Goal: Task Accomplishment & Management: Use online tool/utility

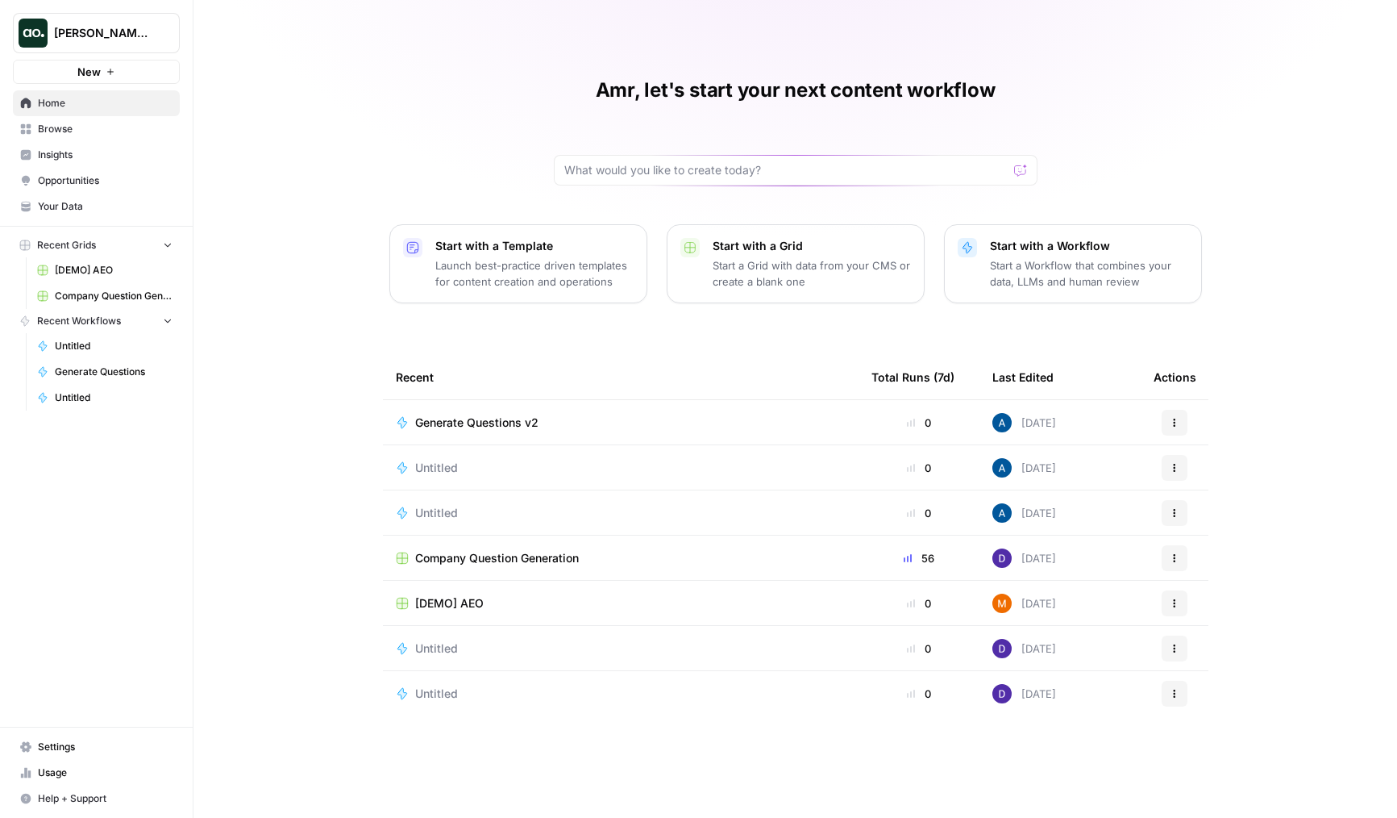
click at [127, 27] on span "[PERSON_NAME] Test" at bounding box center [103, 33] width 98 height 16
type input "adm"
click at [132, 118] on span "AirOps Administrative" at bounding box center [155, 121] width 213 height 16
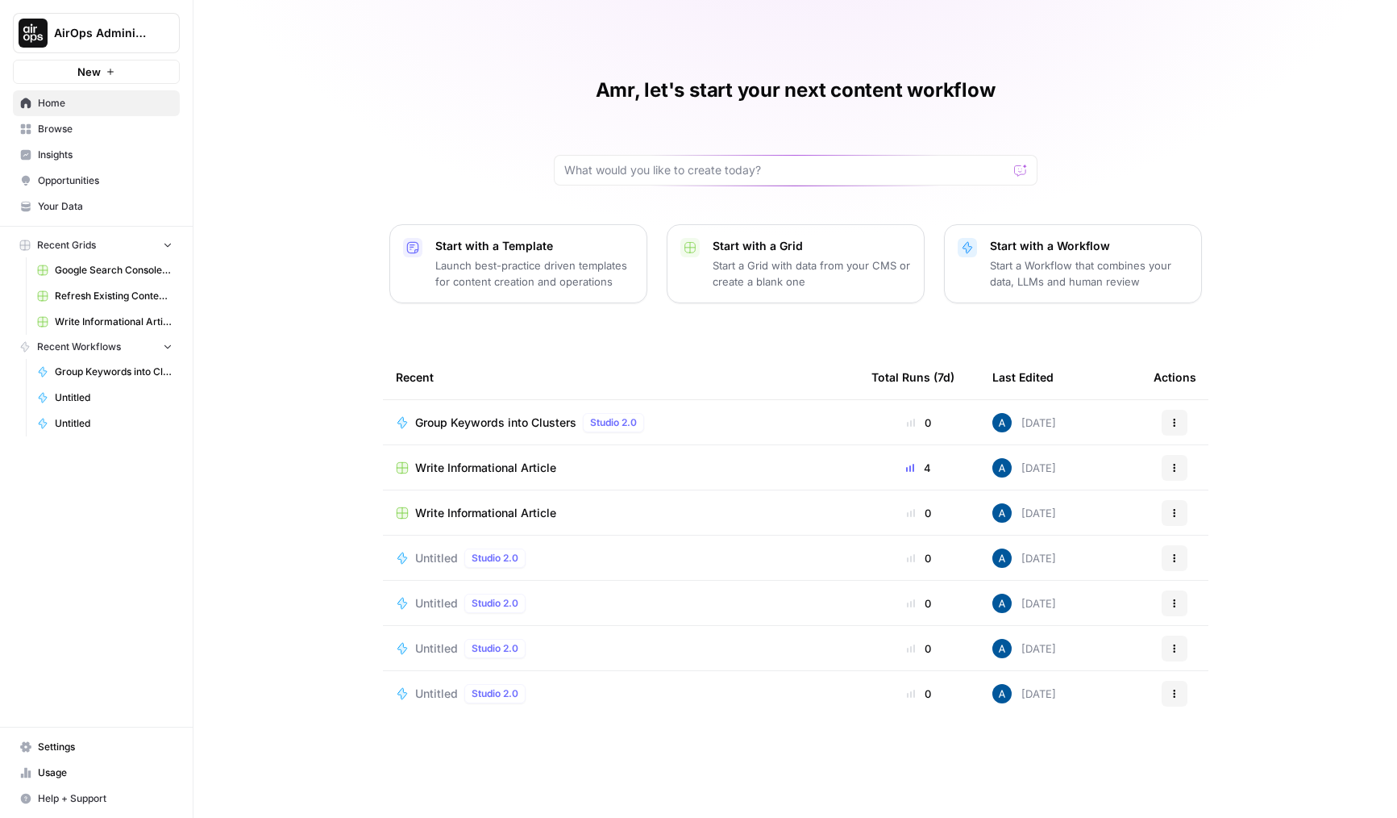
click at [1005, 270] on p "Start a Workflow that combines your data, LLMs and human review" at bounding box center [1089, 273] width 198 height 32
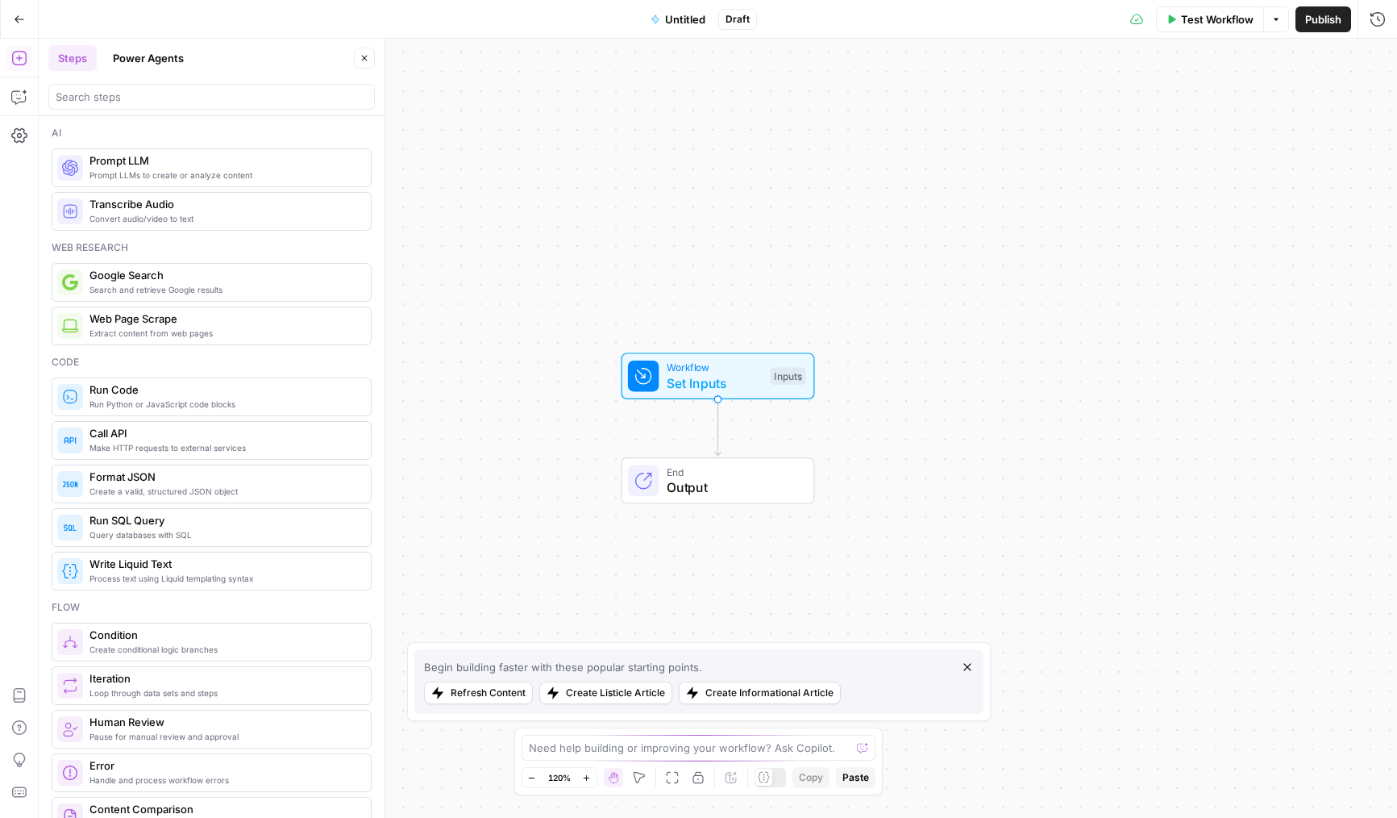
click at [142, 110] on header "Steps Power Agents Close" at bounding box center [212, 77] width 346 height 77
click at [147, 103] on input "search" at bounding box center [212, 97] width 312 height 16
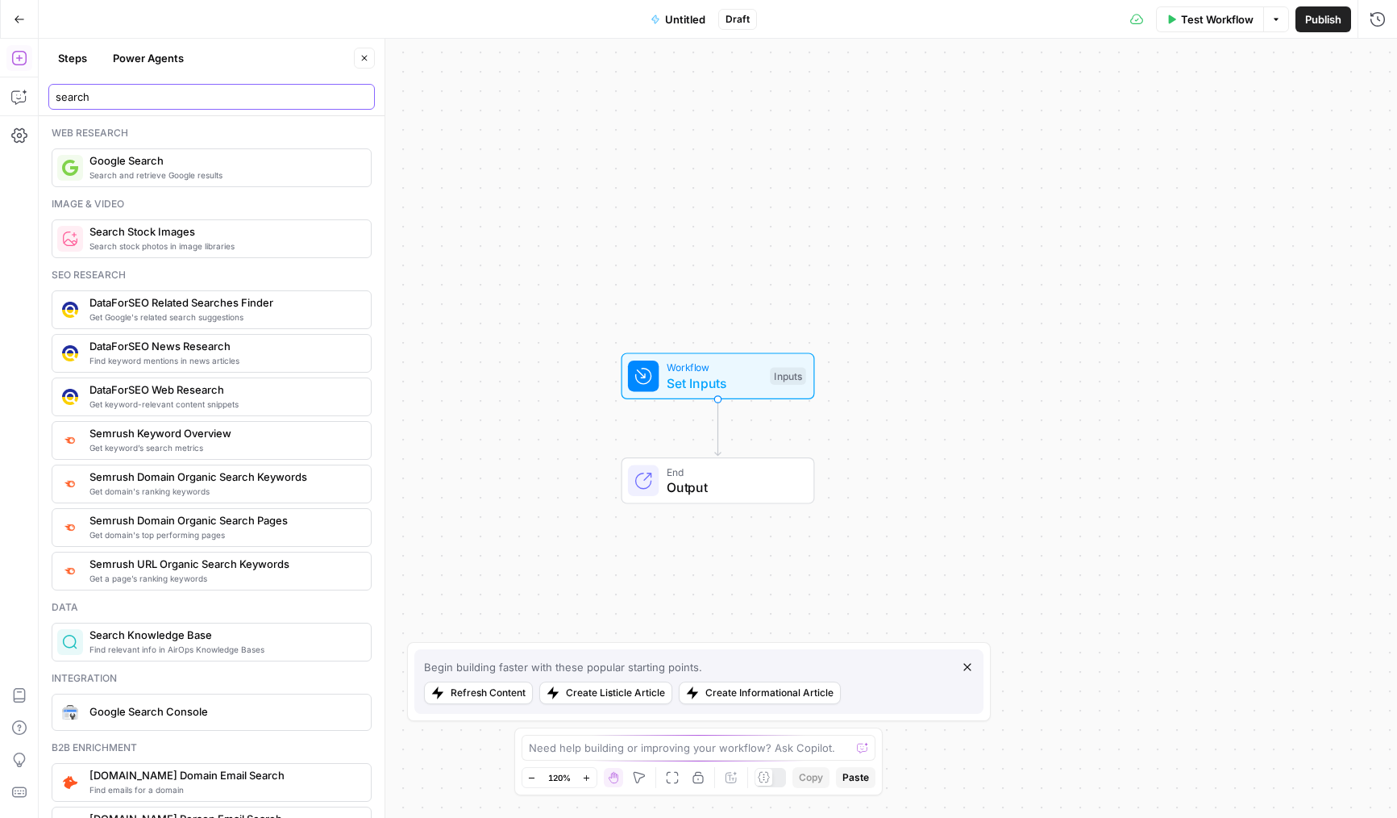
type input "search"
click at [191, 721] on div "Google Search Console" at bounding box center [210, 712] width 307 height 26
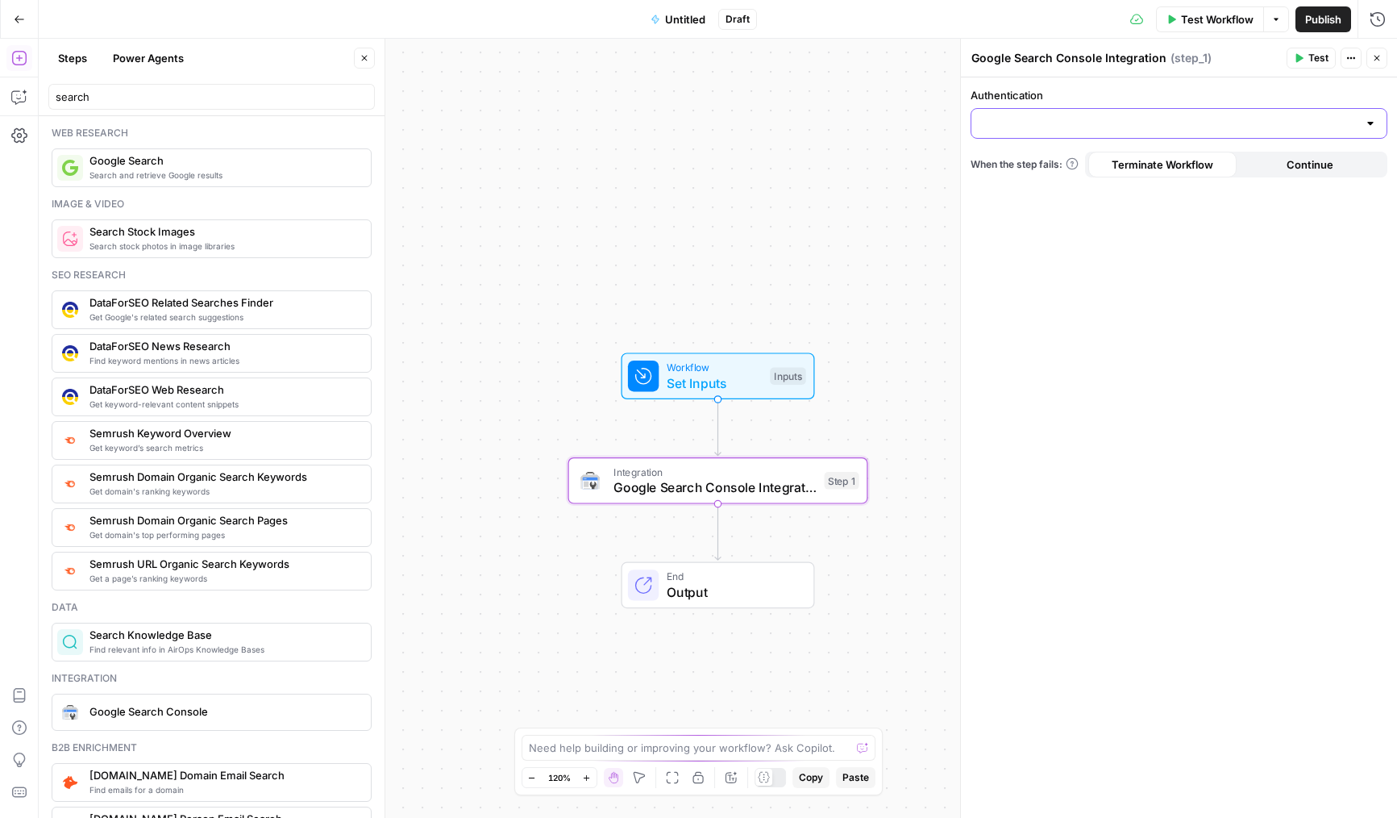
click at [1042, 123] on input "Authentication" at bounding box center [1169, 123] width 377 height 16
click at [1051, 163] on span "Google Search Console 1" at bounding box center [1175, 164] width 383 height 16
type input "Google Search Console 1"
click at [1059, 193] on input "Action" at bounding box center [1169, 188] width 377 height 16
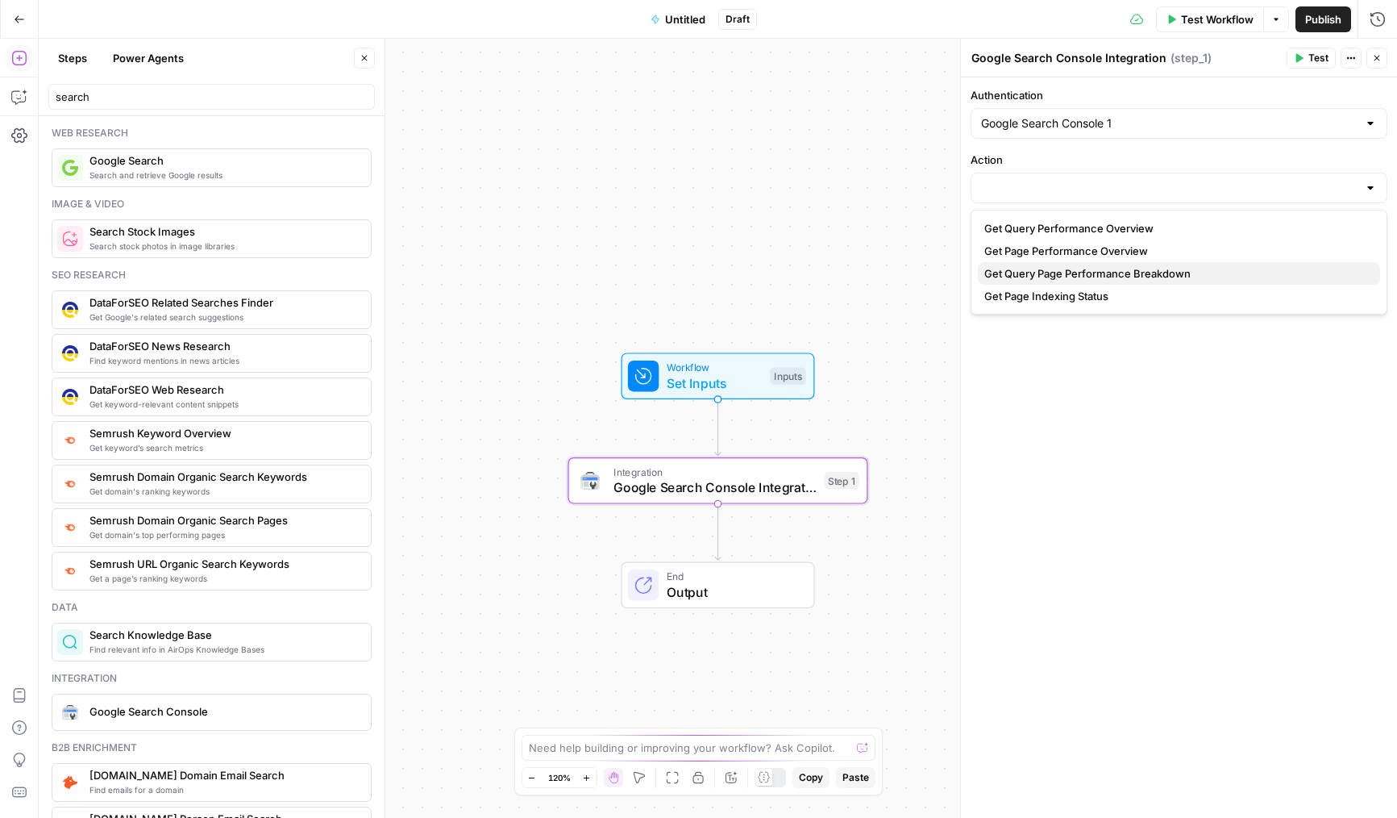
click at [1051, 275] on span "Get Query Page Performance Breakdown" at bounding box center [1175, 273] width 383 height 16
type input "Get Query Page Performance Breakdown"
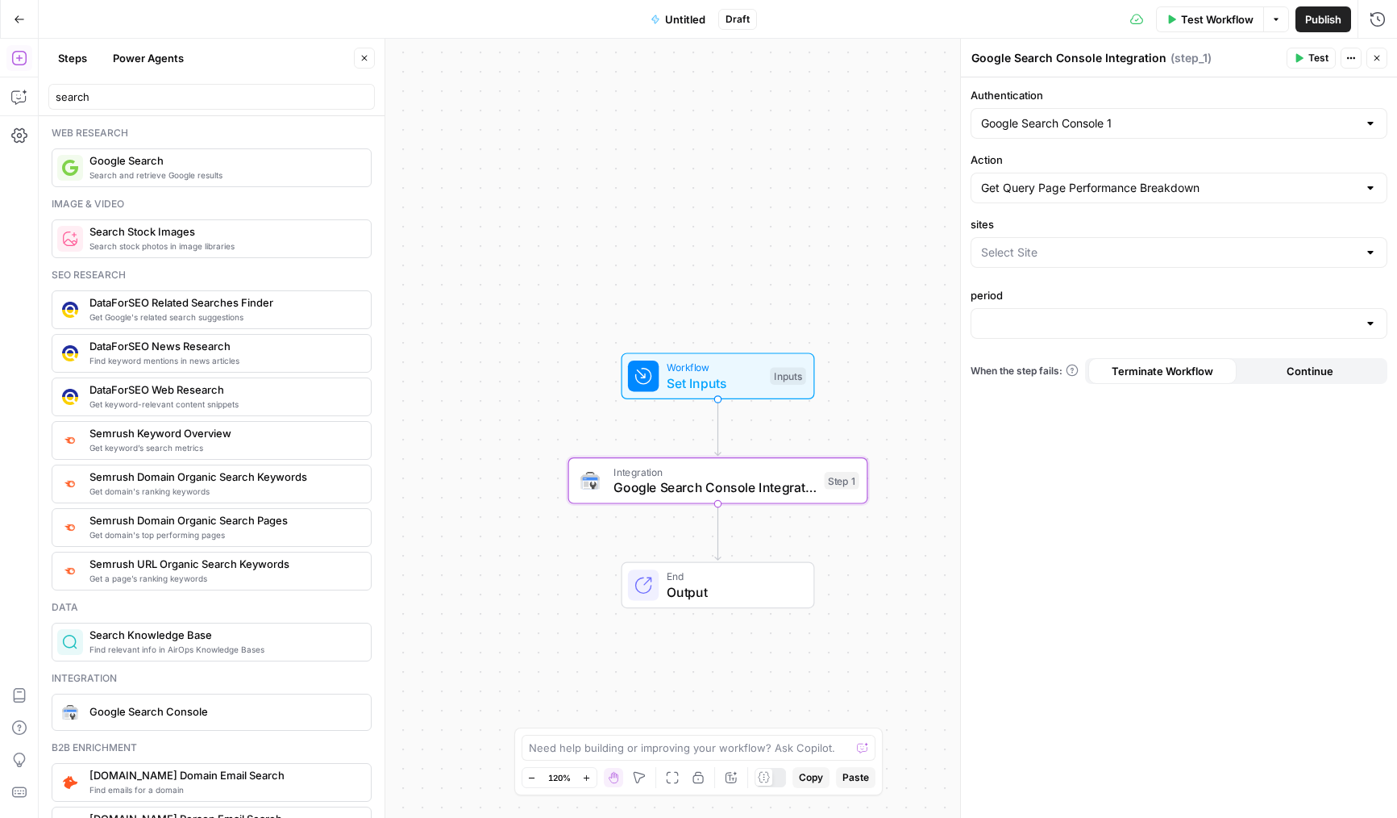
click at [1033, 267] on div at bounding box center [1179, 252] width 417 height 31
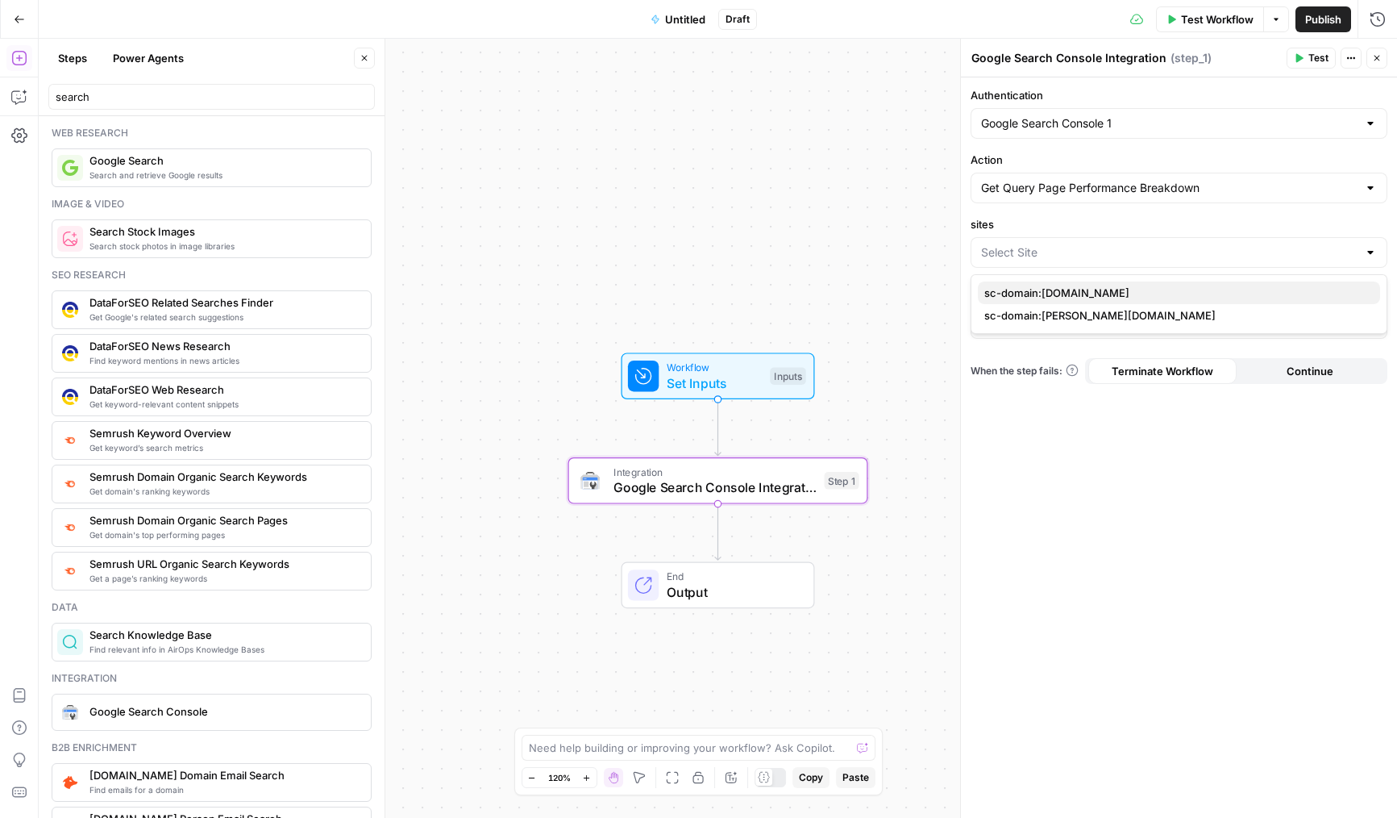
click at [1036, 296] on span "sc-domain:airops.com" at bounding box center [1175, 293] width 383 height 16
type input "sc-domain:airops.com"
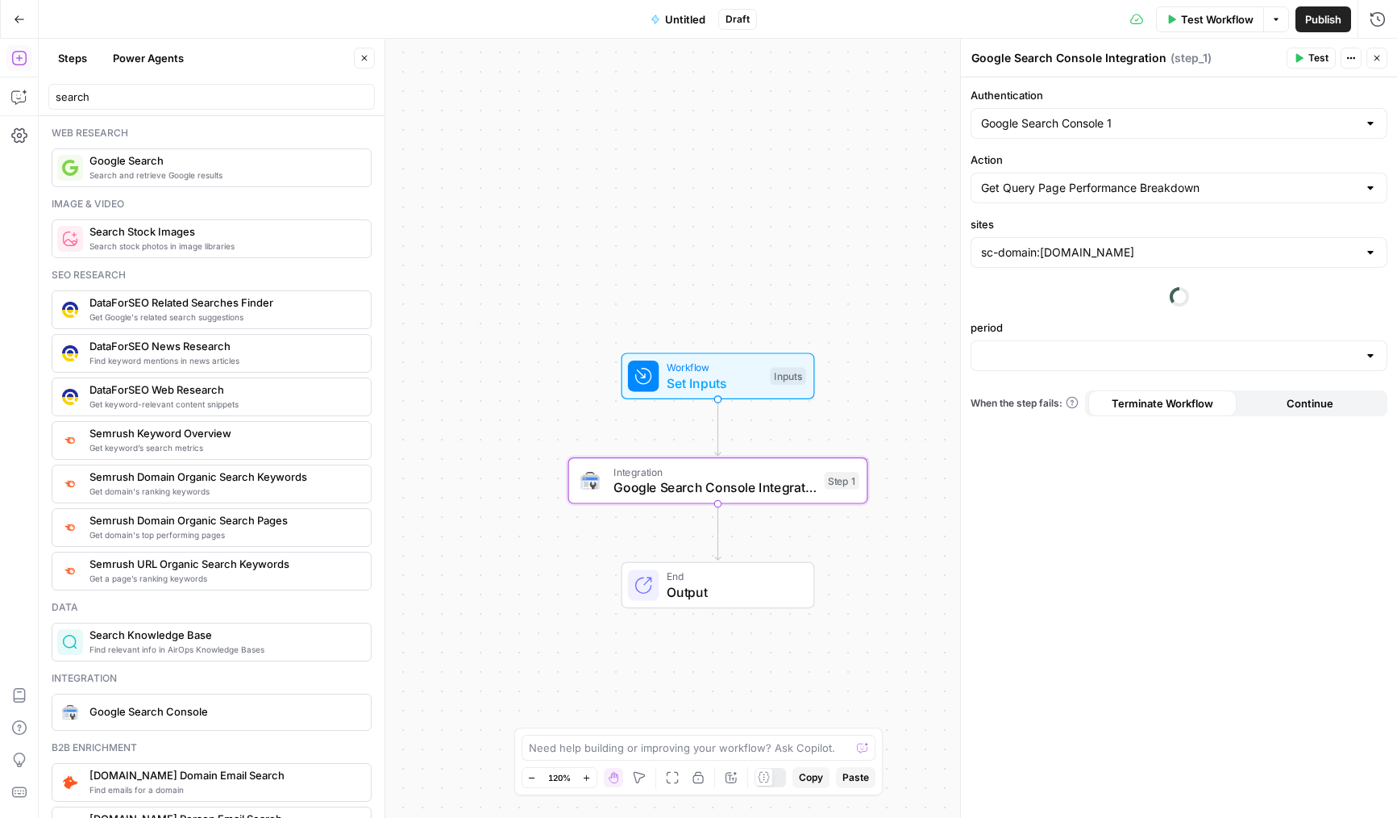
click at [1032, 331] on label "period" at bounding box center [1179, 327] width 417 height 16
click at [1032, 347] on input "period" at bounding box center [1169, 355] width 377 height 16
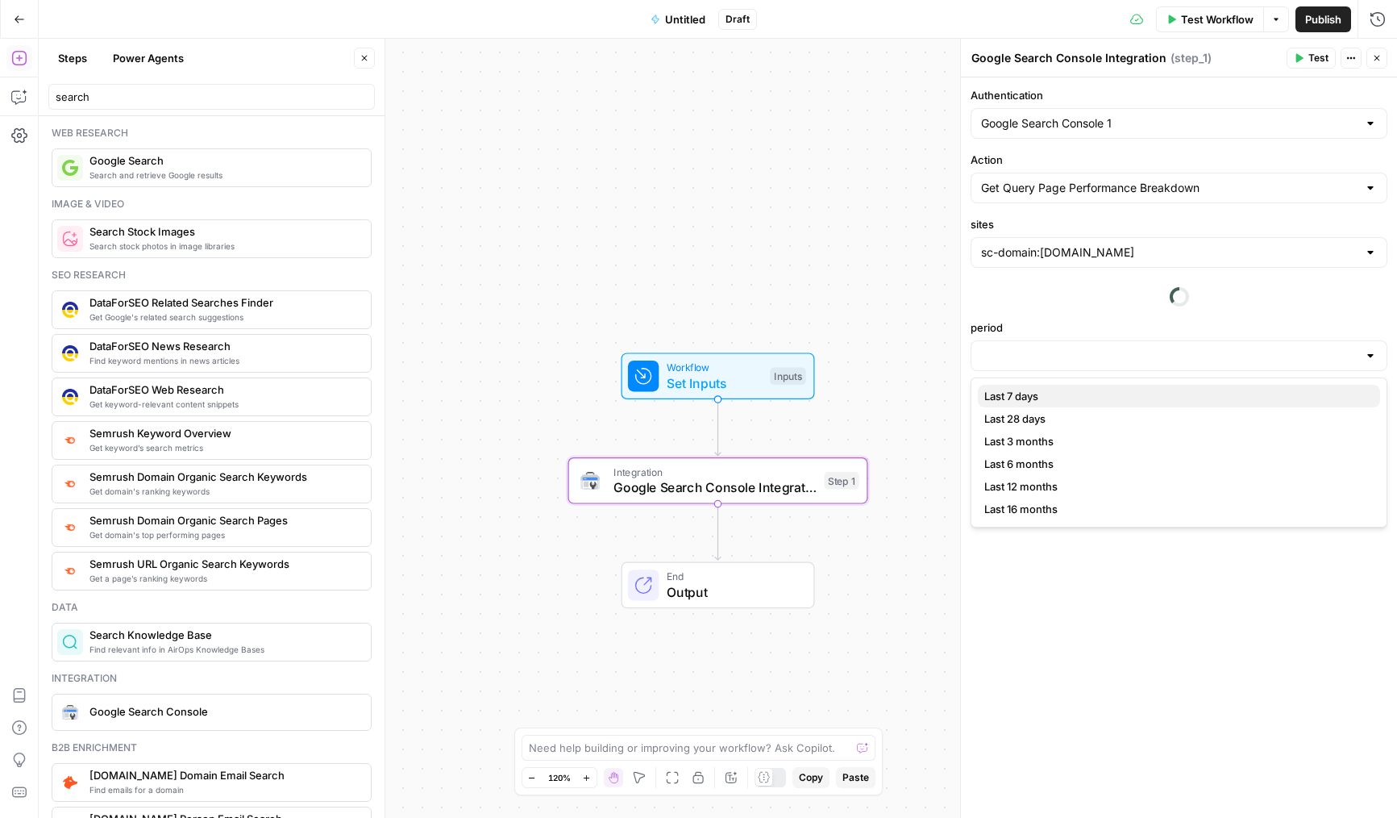
click at [1030, 396] on span "Last 7 days" at bounding box center [1175, 396] width 383 height 16
type input "Last 7 days"
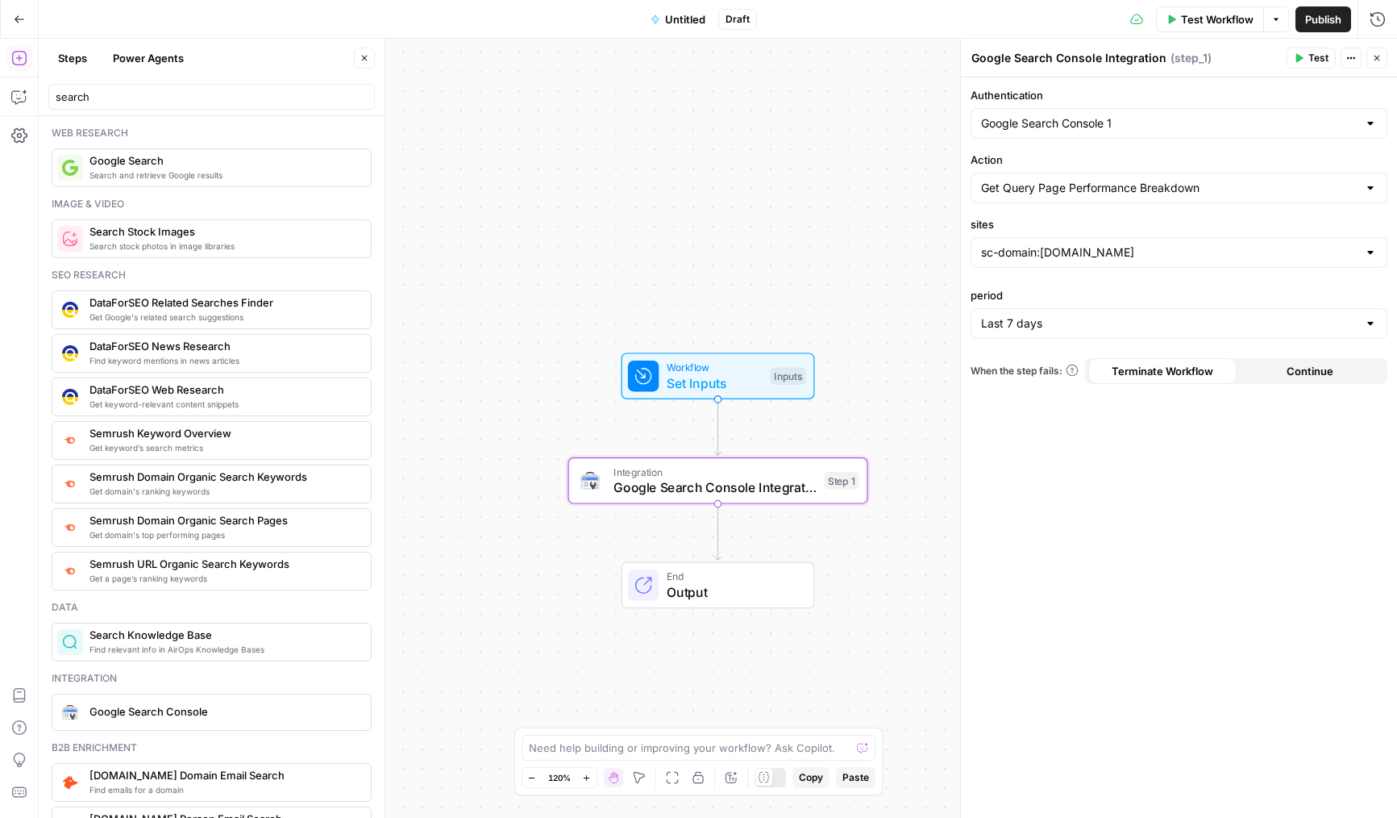
click at [1309, 54] on span "Test" at bounding box center [1319, 58] width 20 height 15
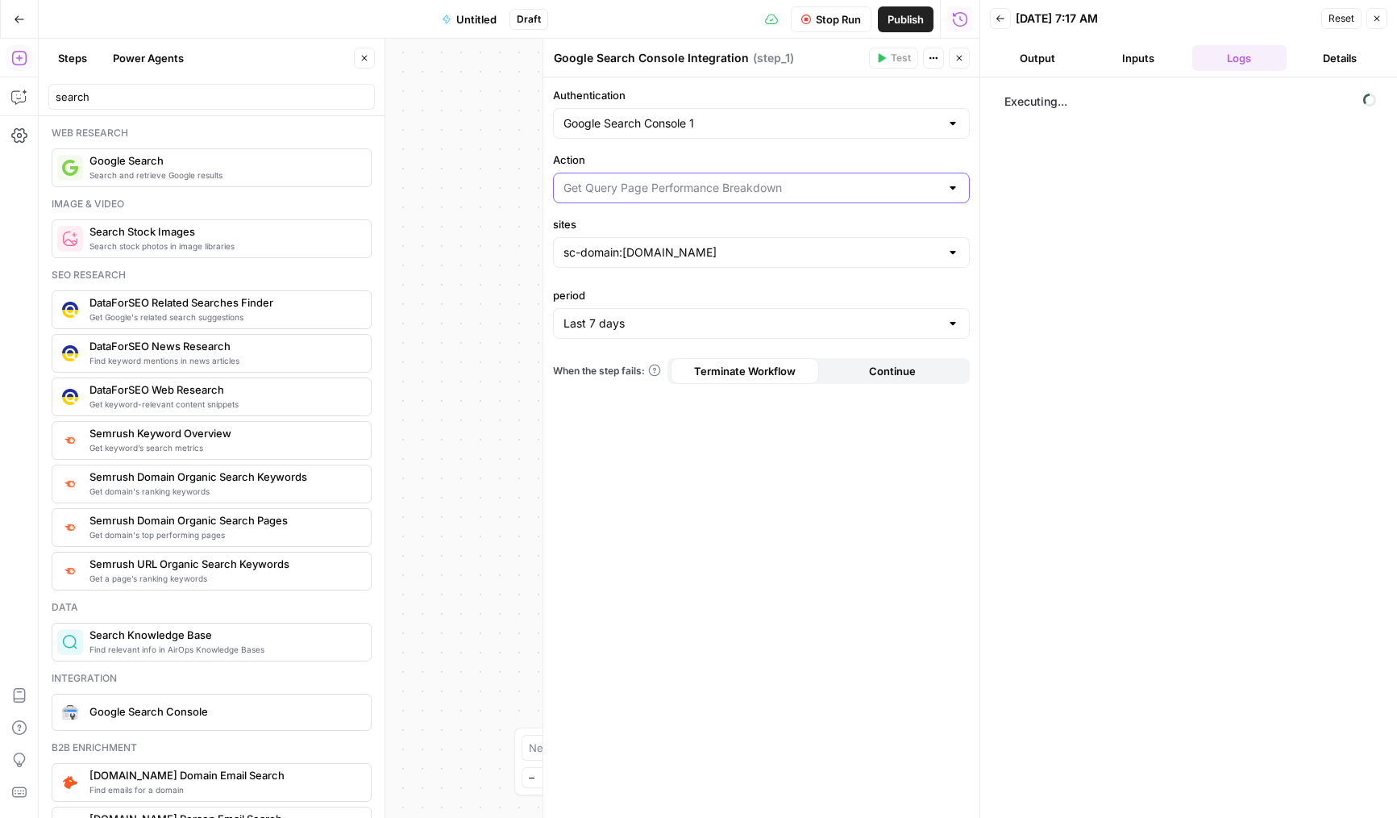
click at [716, 194] on input "Action" at bounding box center [752, 188] width 377 height 16
type input "Get Query Page Performance Breakdown"
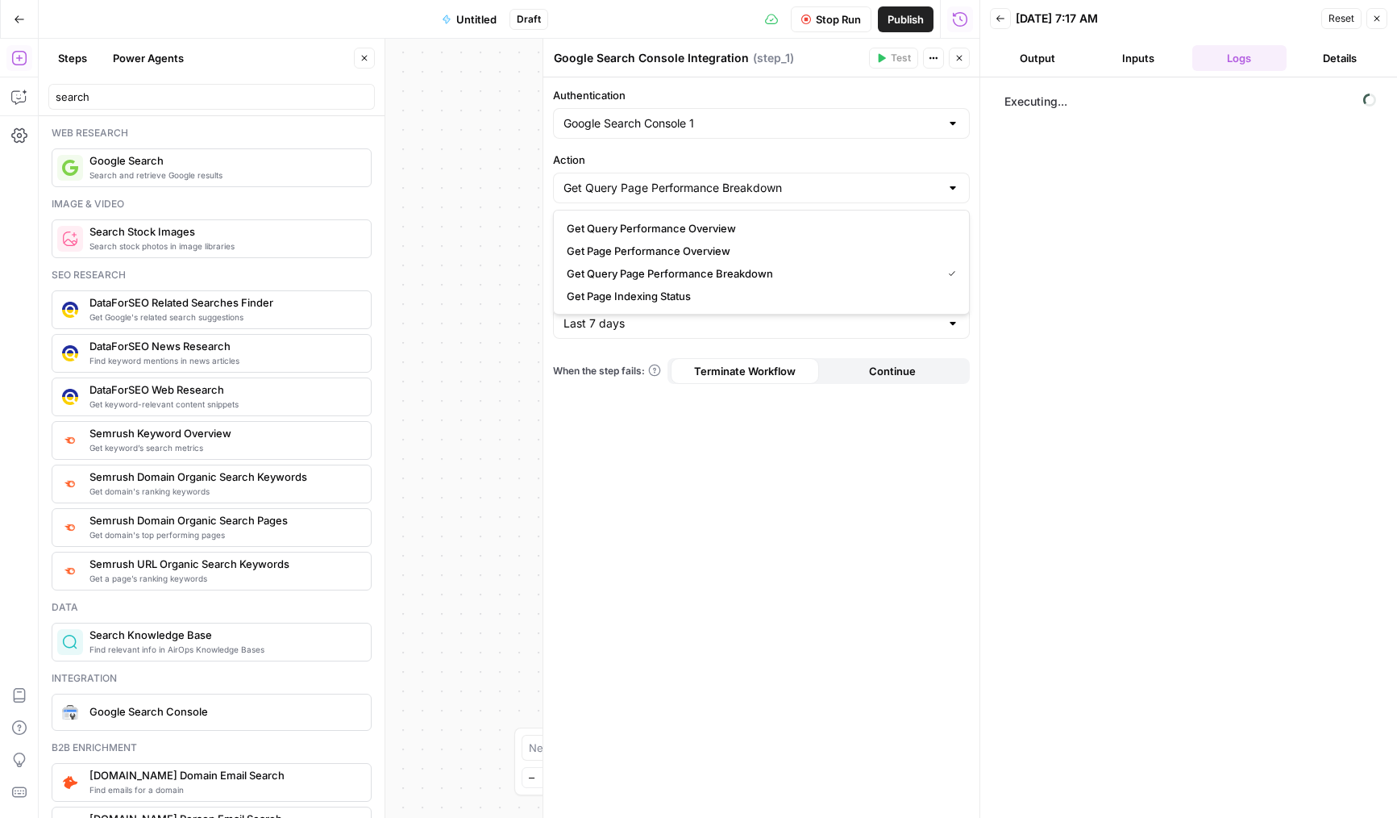
click at [625, 417] on div "Authentication Google Search Console 1 Action Get Query Page Performance Breakd…" at bounding box center [761, 447] width 436 height 740
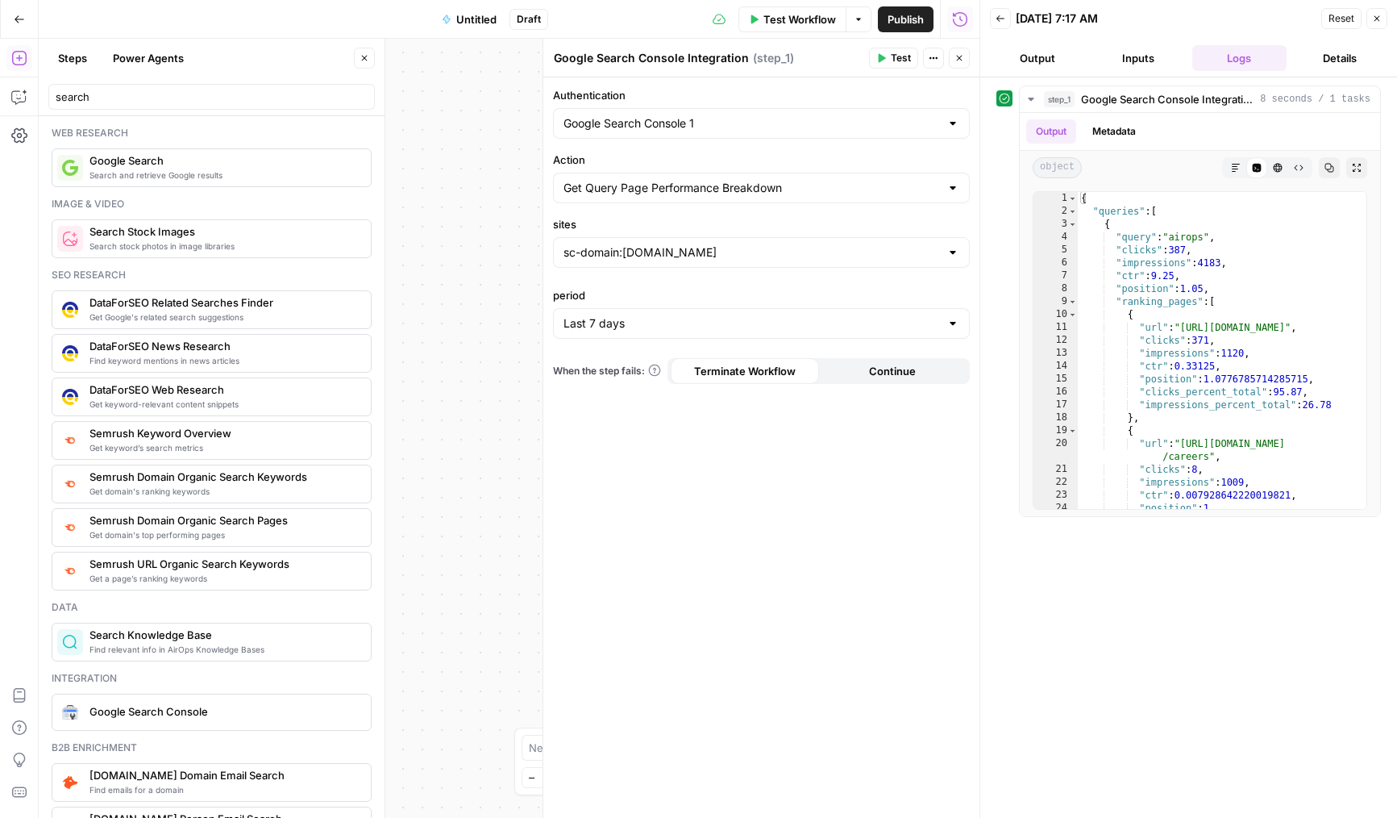
click at [518, 460] on div "Workflow Set Inputs Inputs Integration Google Search Console Integration Step 1…" at bounding box center [509, 428] width 941 height 779
